Goal: Task Accomplishment & Management: Manage account settings

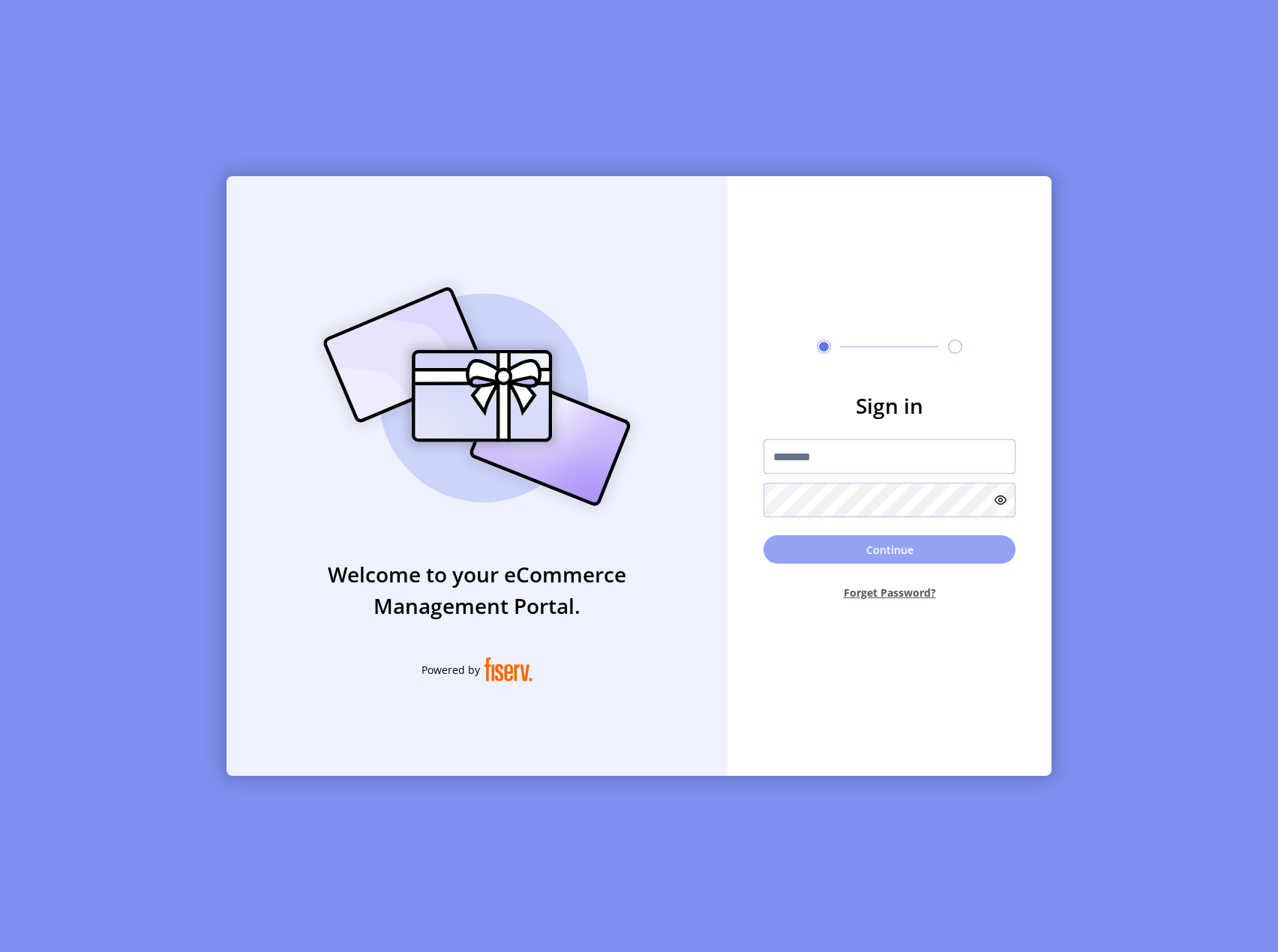
type input "**********"
click at [876, 559] on button "Continue" at bounding box center [889, 549] width 252 height 29
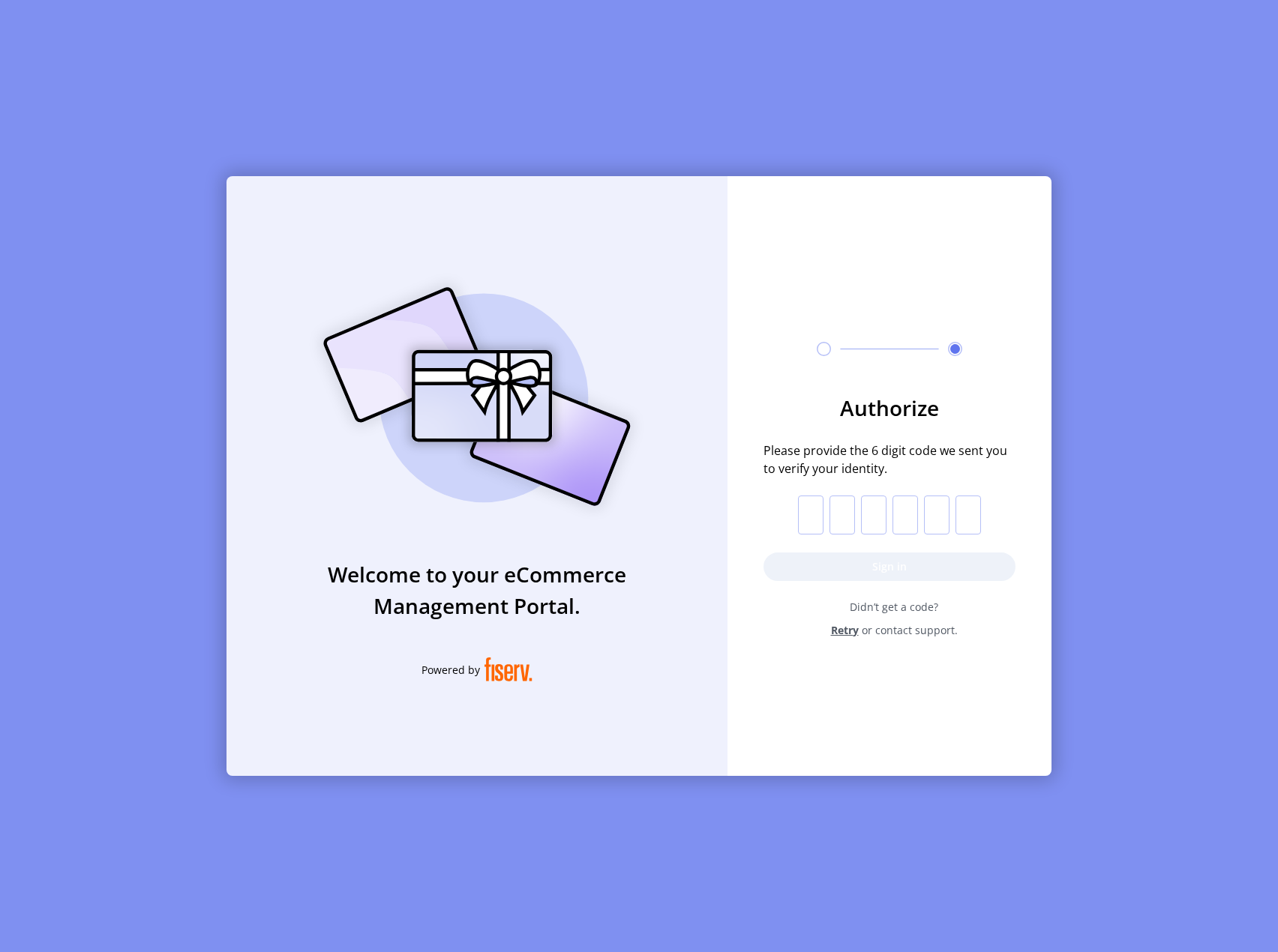
click at [812, 509] on input "text" at bounding box center [810, 515] width 25 height 39
paste input "*"
type input "*"
click at [878, 542] on form "Authorize Please provide the 6 digit code we sent you to verify your identity. …" at bounding box center [889, 515] width 324 height 246
click at [885, 661] on div "Authorize Please provide the 6 digit code we sent you to verify your identity. …" at bounding box center [889, 458] width 324 height 563
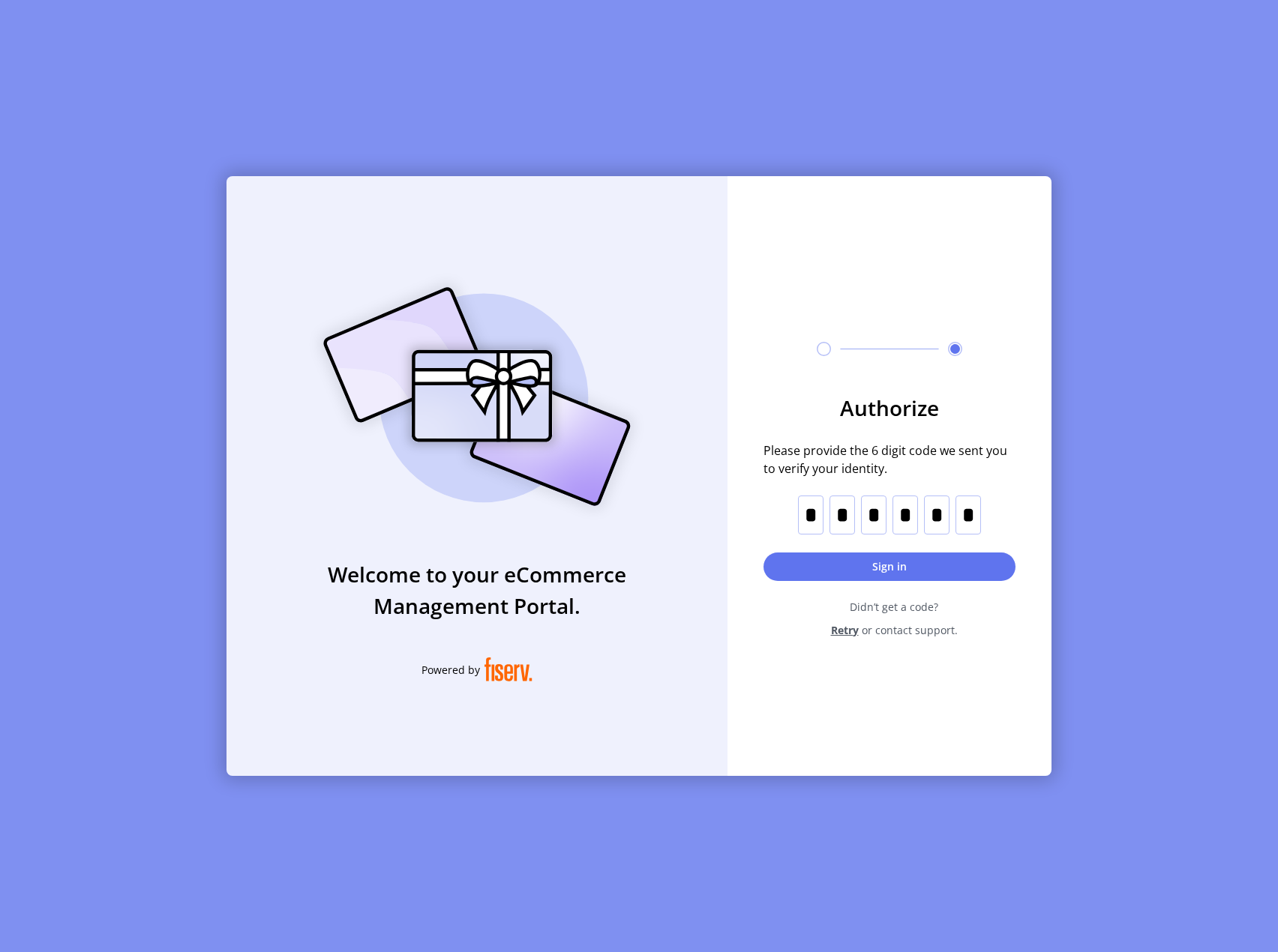
click at [1128, 21] on div "Welcome to your eCommerce Management Portal. Powered by Authorize Please provid…" at bounding box center [639, 476] width 1278 height 952
click at [891, 571] on button "Sign in" at bounding box center [889, 566] width 252 height 29
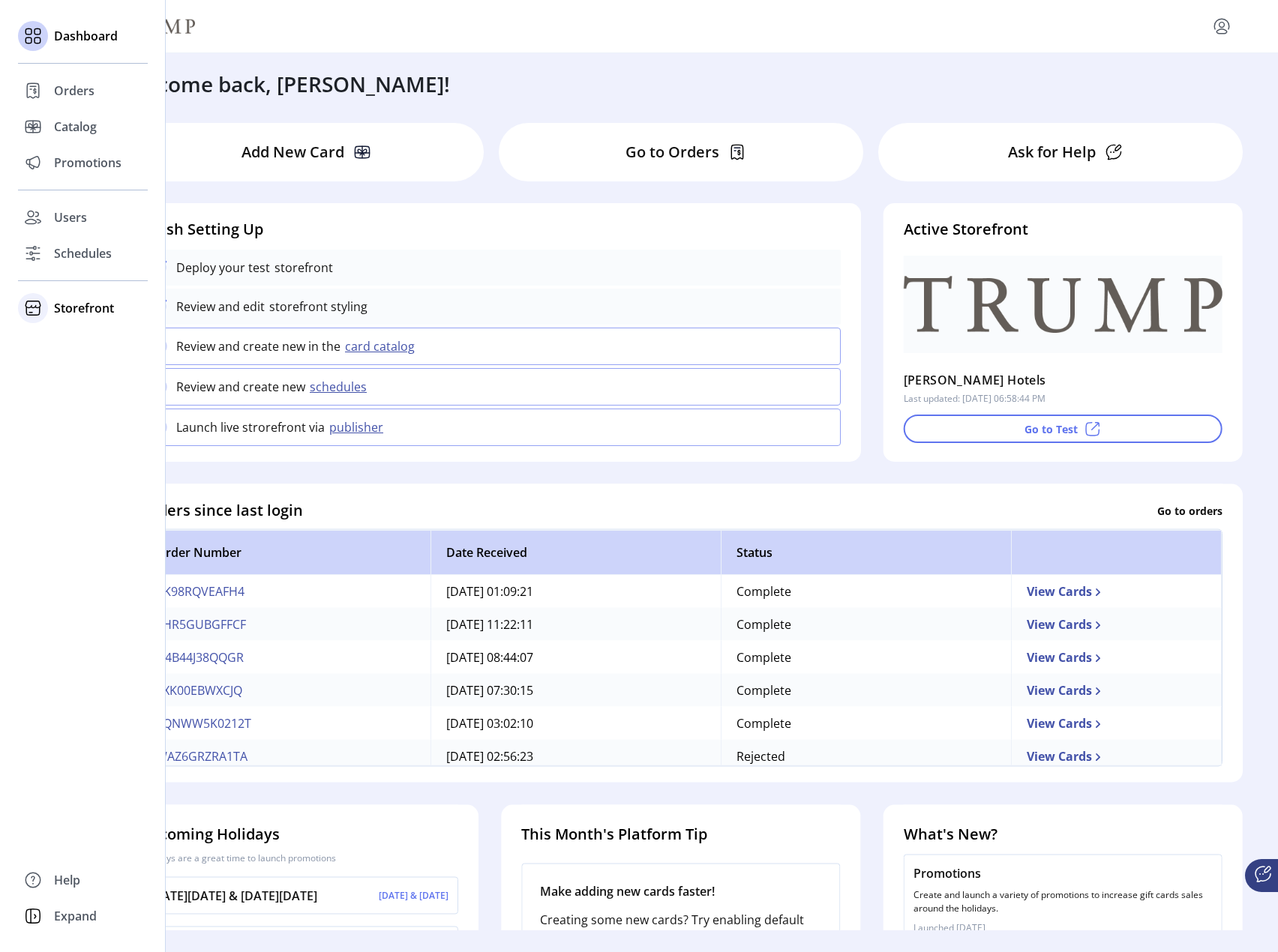
click at [76, 309] on span "Storefront" at bounding box center [84, 308] width 60 height 18
click at [91, 334] on span "Configuration" at bounding box center [93, 337] width 79 height 18
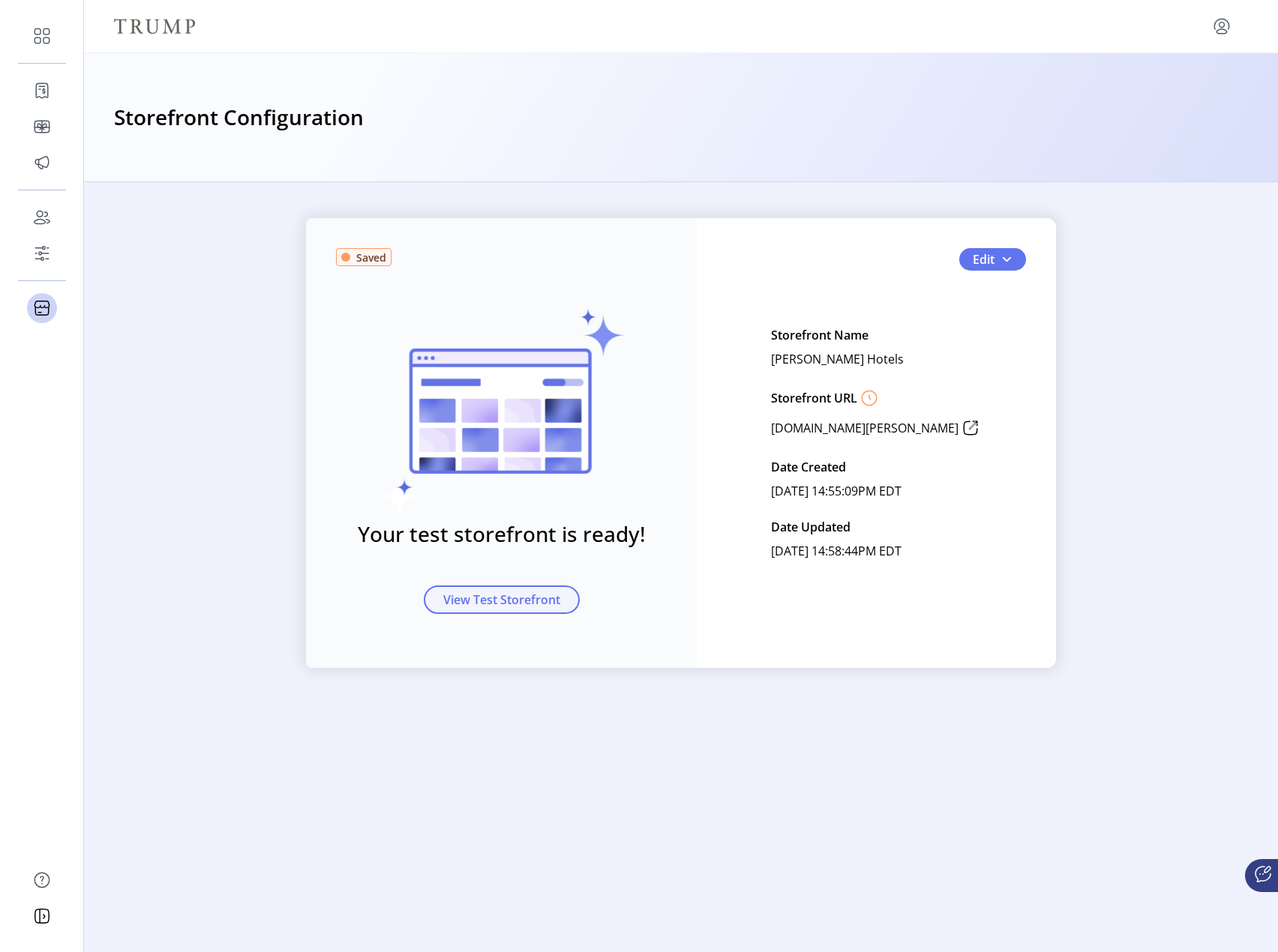
click at [489, 596] on span "View Test Storefront" at bounding box center [502, 600] width 117 height 18
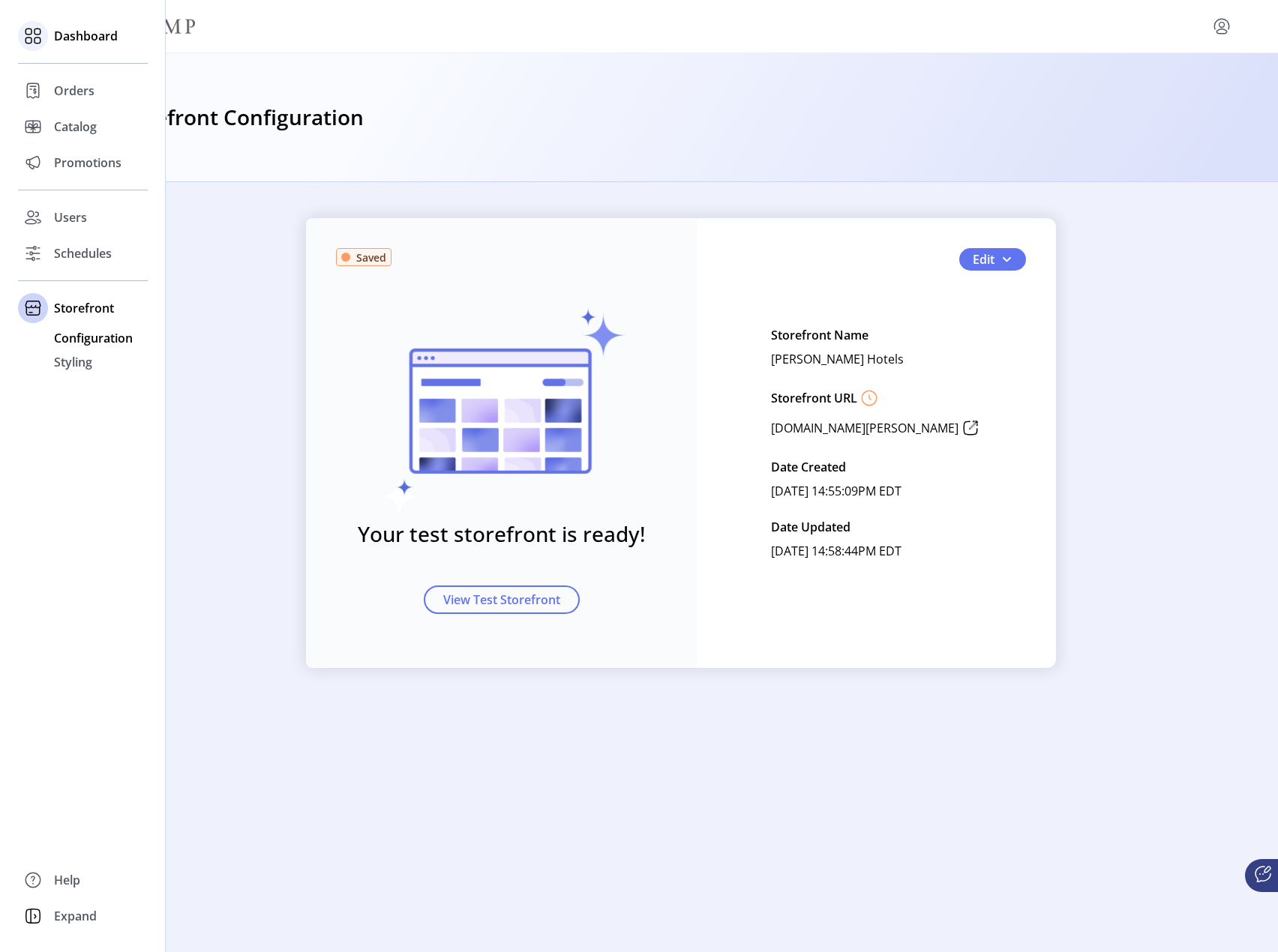
click at [68, 35] on span "Dashboard" at bounding box center [86, 35] width 64 height 18
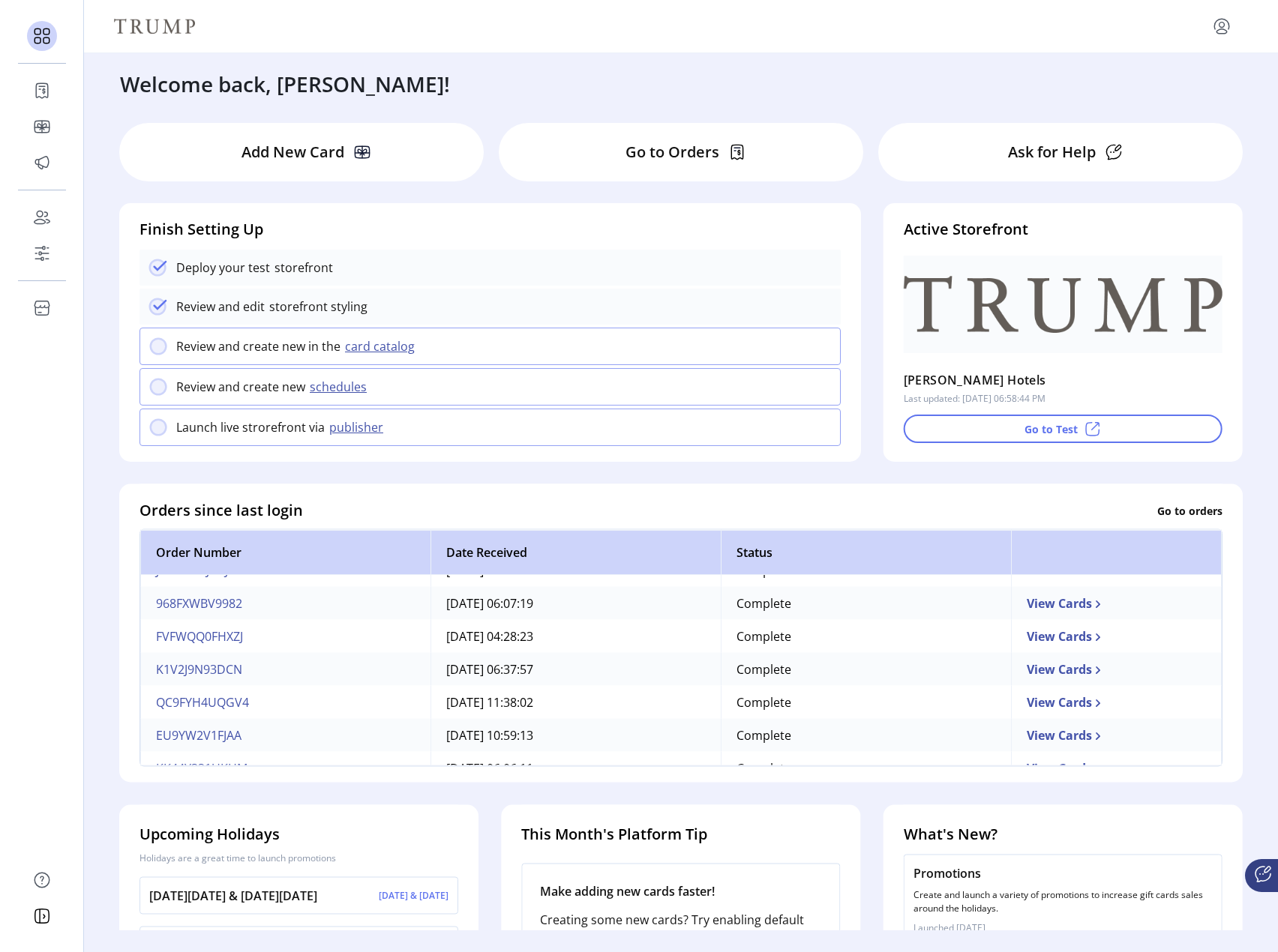
scroll to position [394, 0]
